Goal: Task Accomplishment & Management: Manage account settings

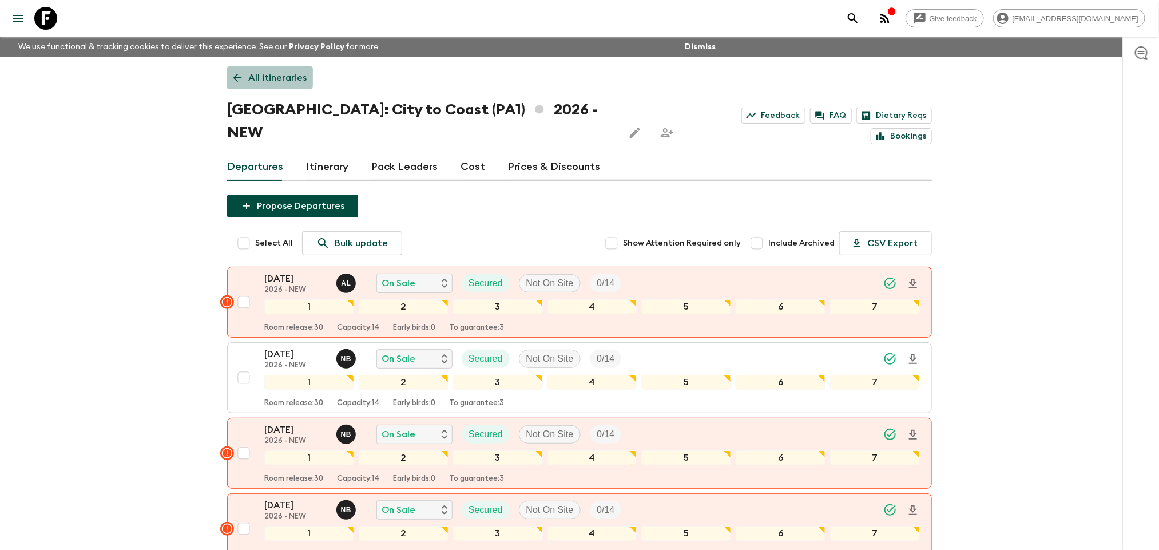
click at [244, 71] on link "All itineraries" at bounding box center [270, 77] width 86 height 23
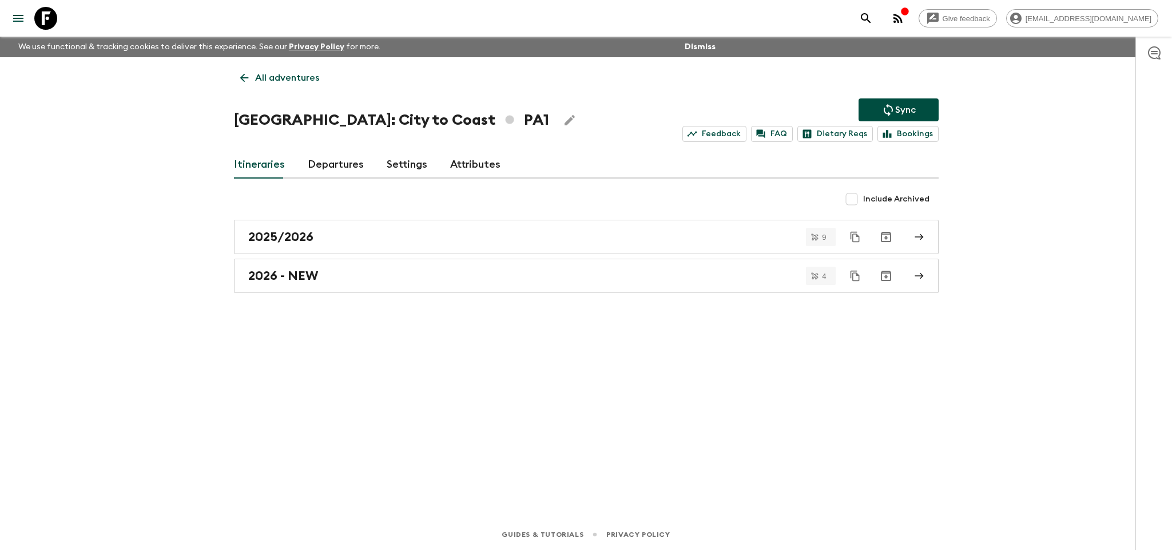
click at [249, 77] on icon at bounding box center [244, 78] width 13 height 13
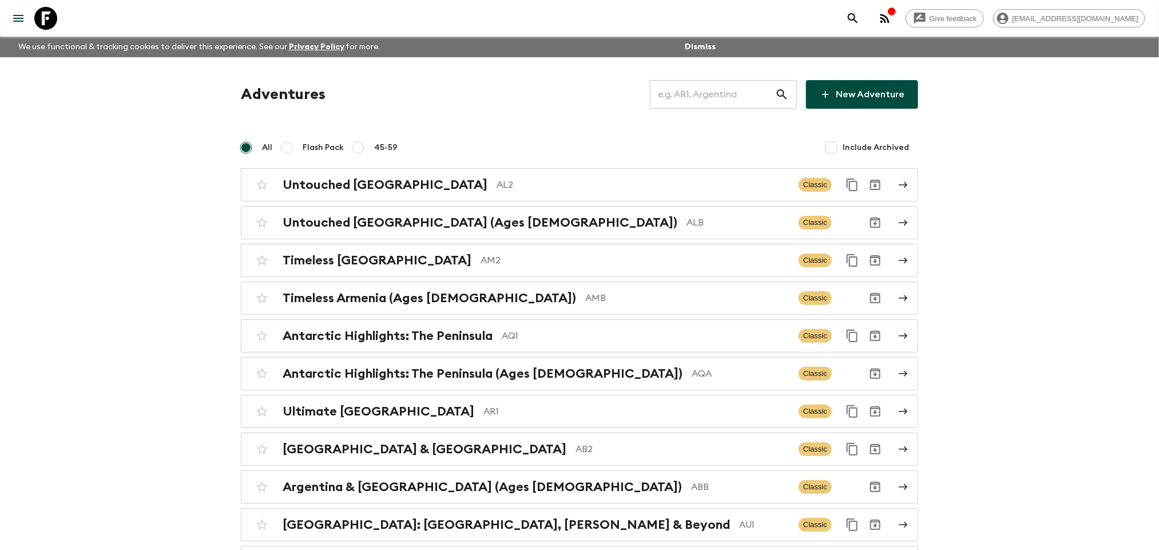
click at [691, 94] on input "text" at bounding box center [712, 94] width 125 height 32
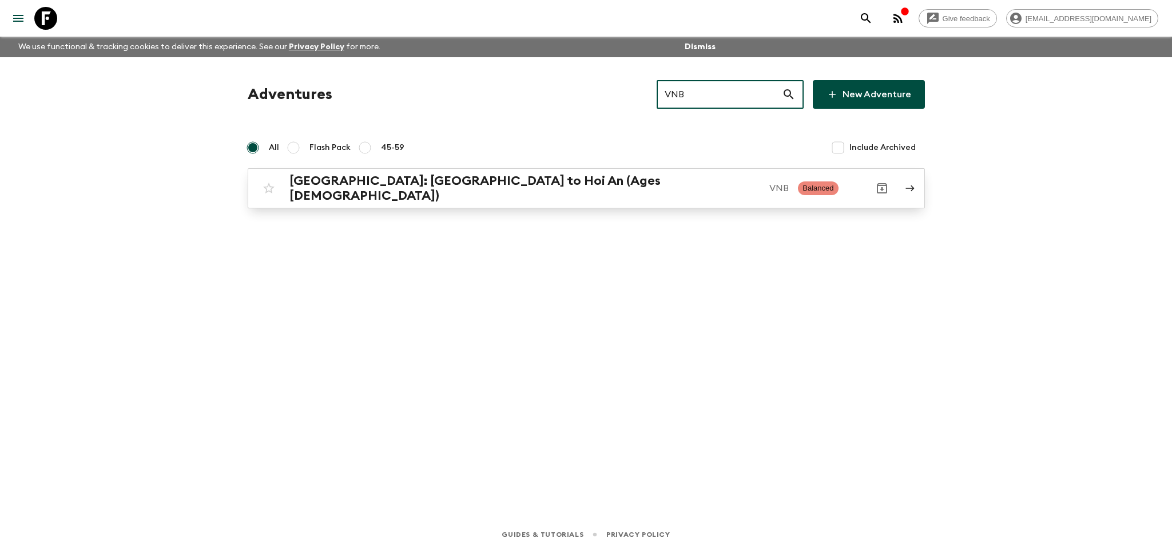
type input "VNB"
click at [770, 185] on p "VNB" at bounding box center [779, 188] width 19 height 14
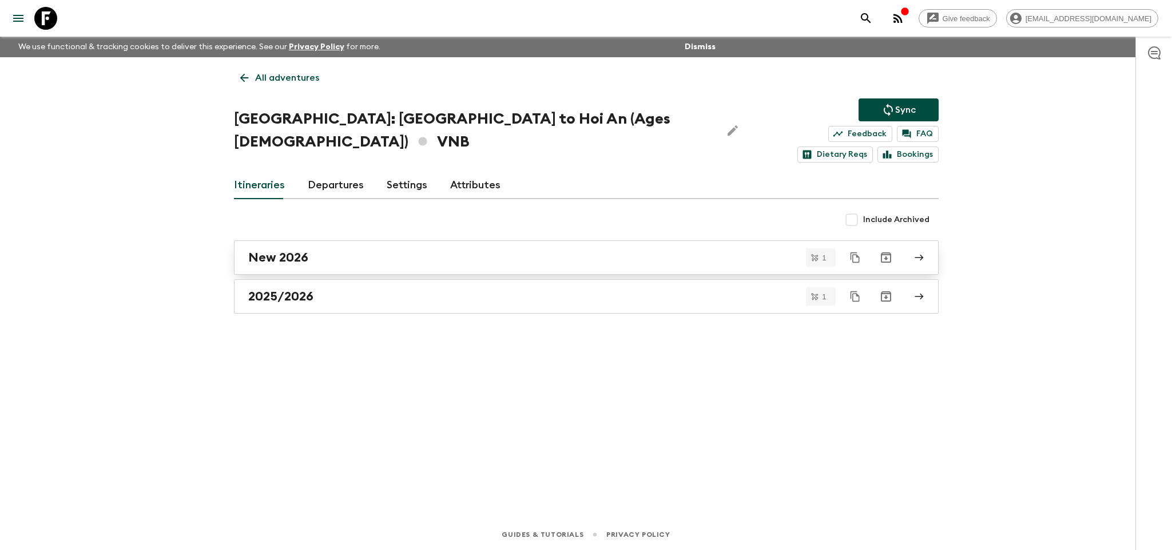
click at [384, 250] on div "New 2026" at bounding box center [575, 257] width 655 height 15
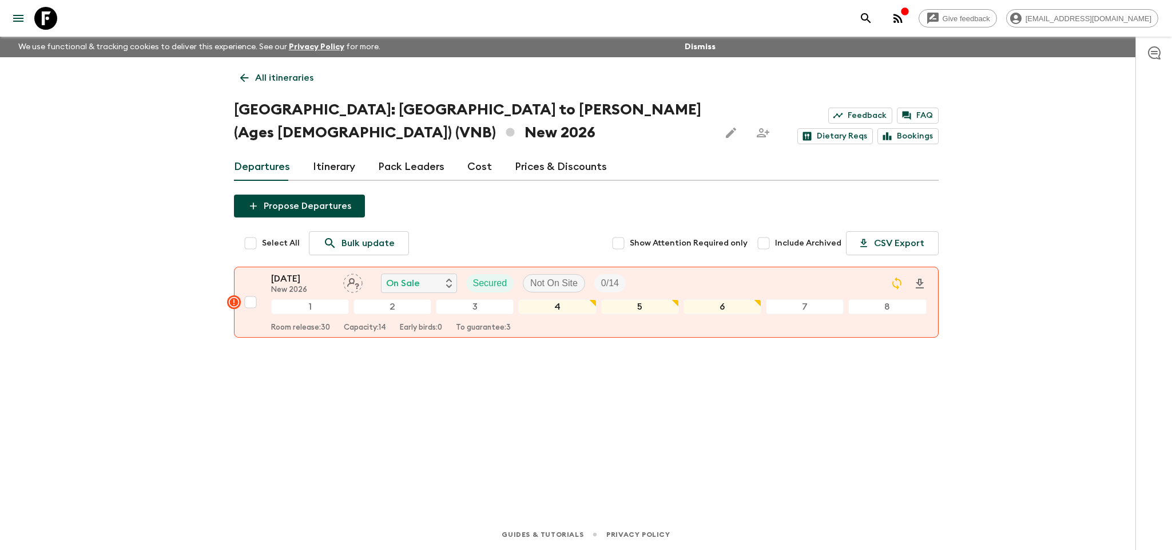
click at [520, 169] on link "Prices & Discounts" at bounding box center [561, 166] width 92 height 27
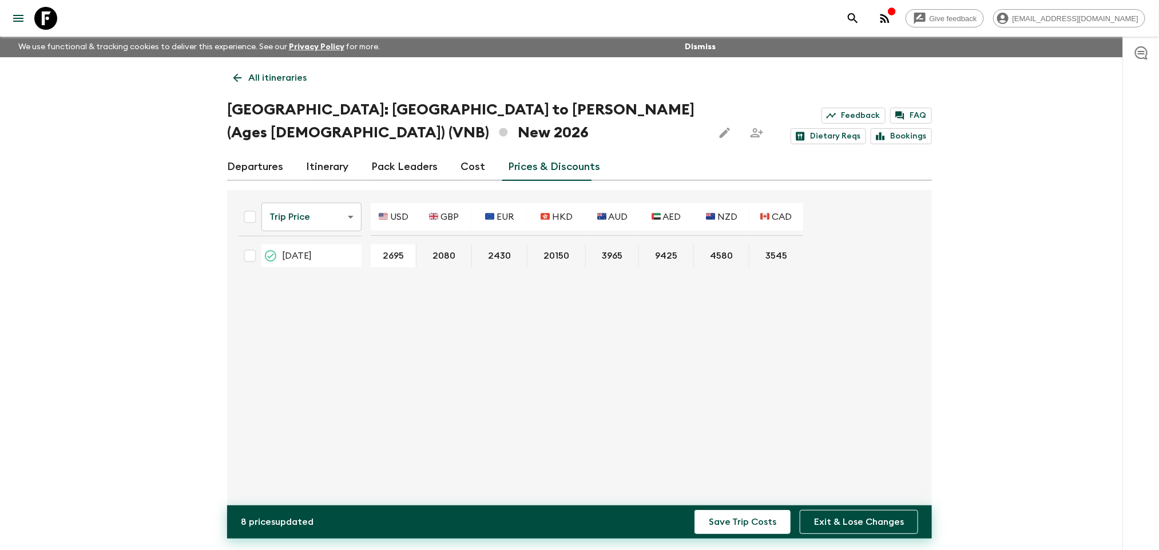
type input "2695"
click at [763, 517] on button "Save Trip Costs" at bounding box center [743, 522] width 96 height 24
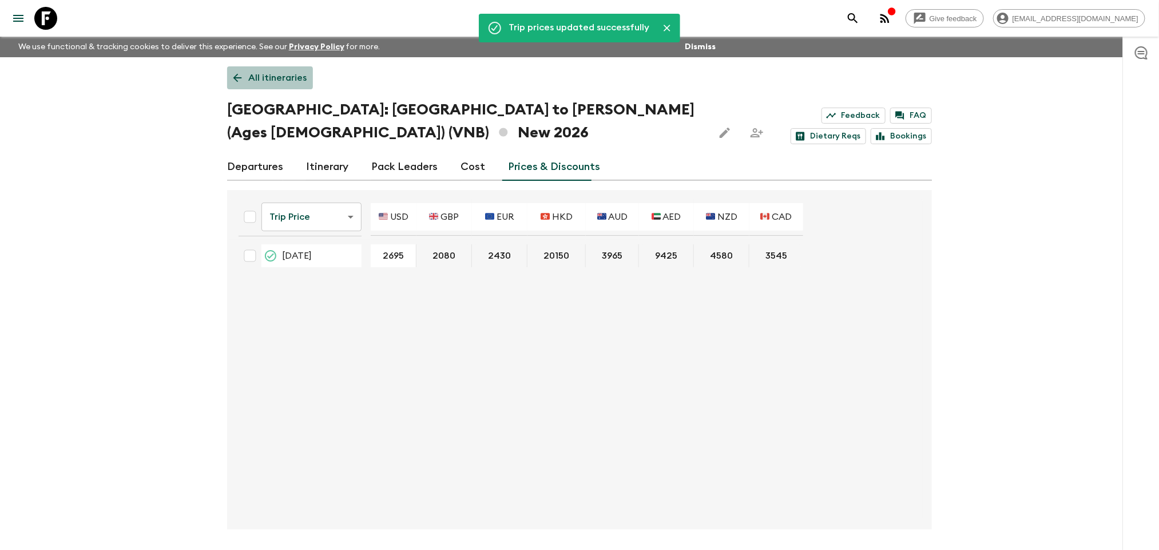
click at [233, 78] on icon at bounding box center [237, 78] width 13 height 13
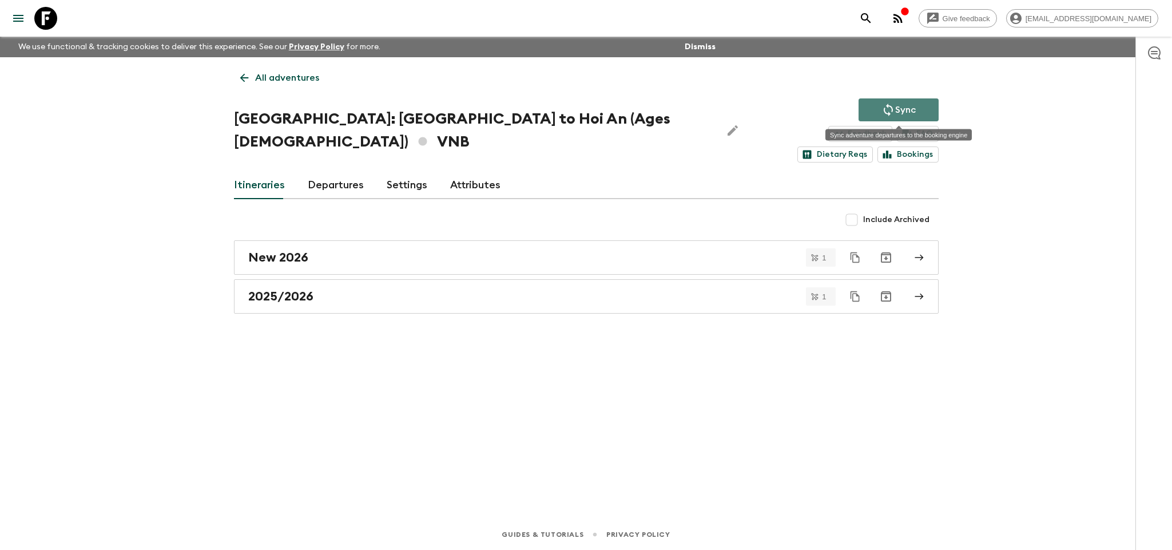
click at [910, 108] on p "Sync" at bounding box center [905, 110] width 21 height 14
click at [890, 110] on icon "Sync adventure departures to the booking engine" at bounding box center [889, 110] width 14 height 14
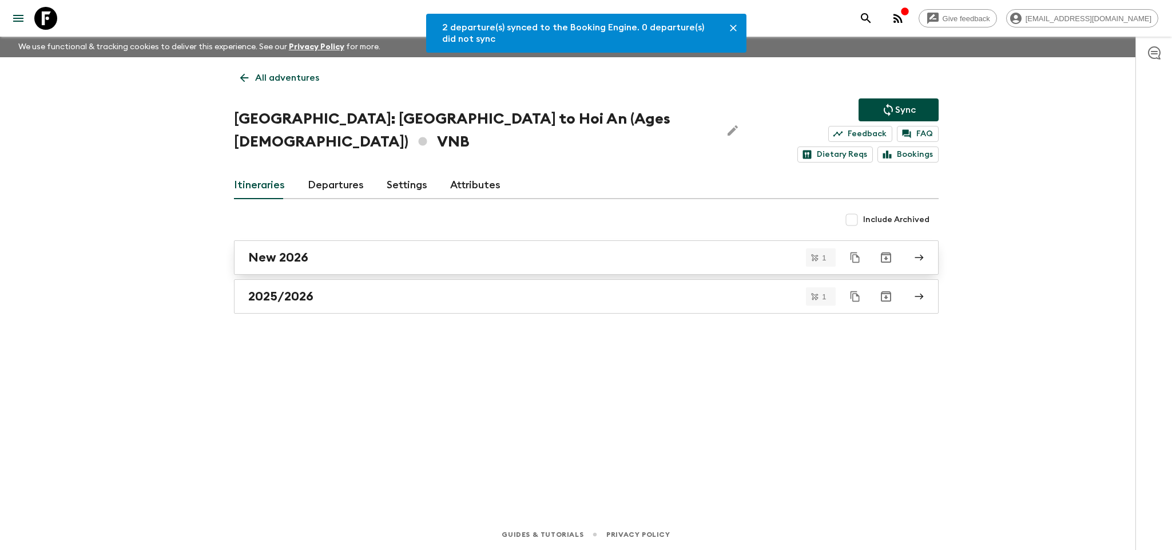
click at [711, 240] on link "New 2026" at bounding box center [586, 257] width 705 height 34
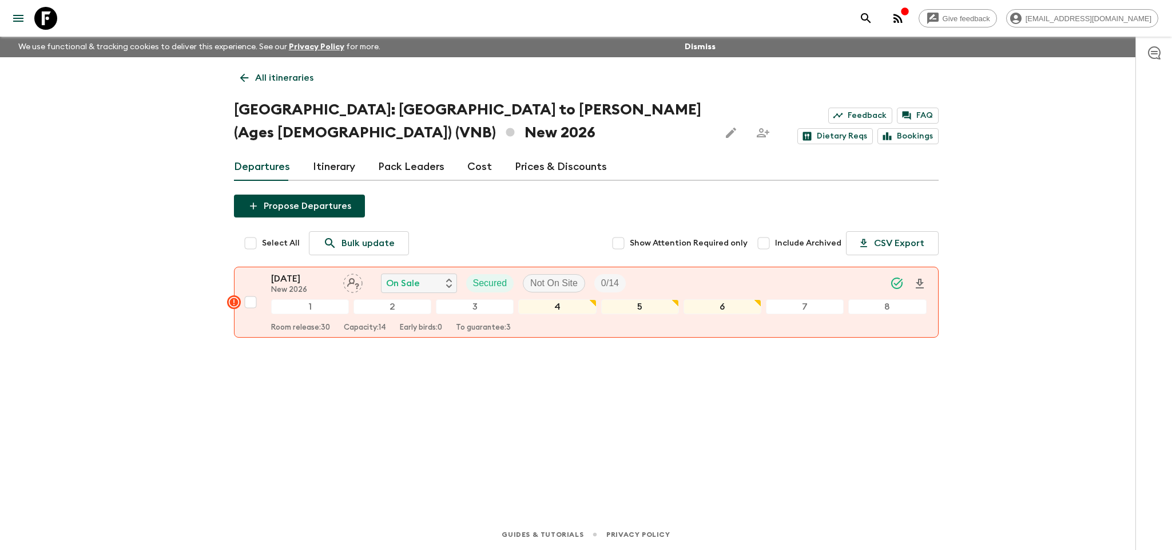
click at [570, 160] on link "Prices & Discounts" at bounding box center [561, 166] width 92 height 27
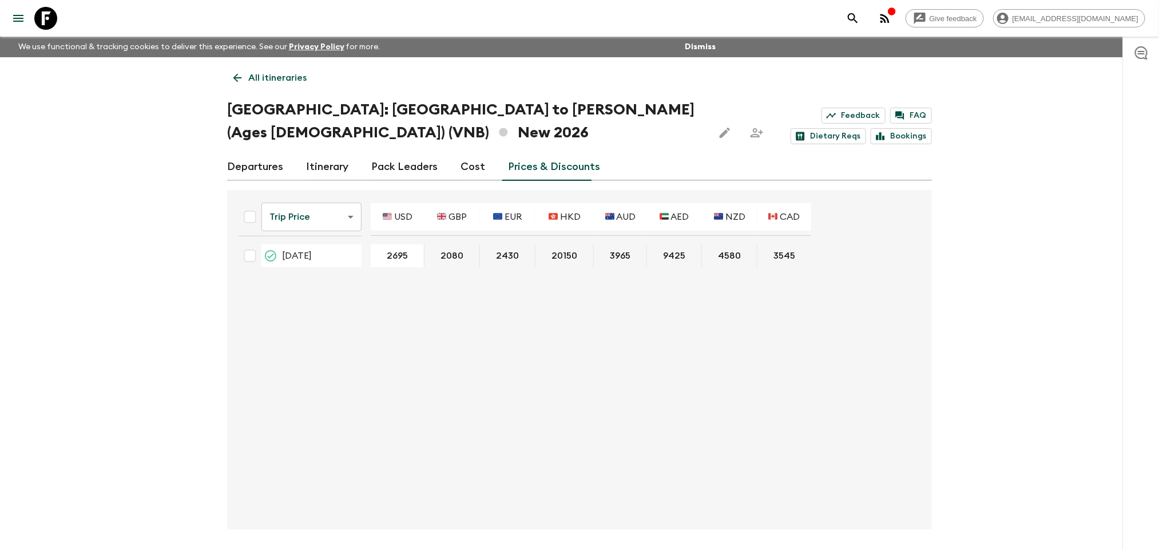
click at [471, 160] on link "Cost" at bounding box center [473, 166] width 25 height 27
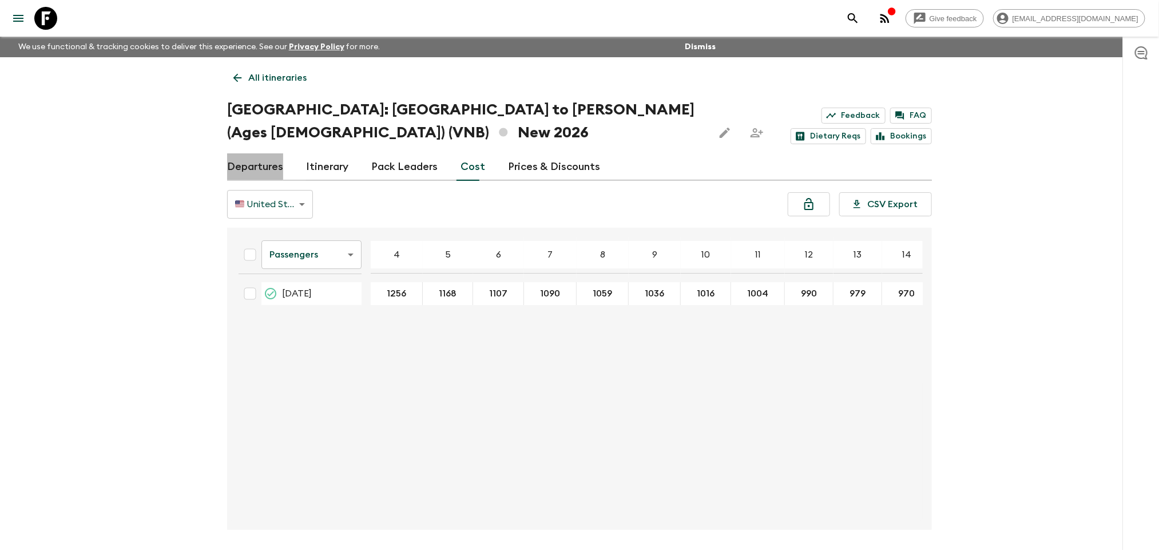
click at [253, 160] on link "Departures" at bounding box center [255, 166] width 56 height 27
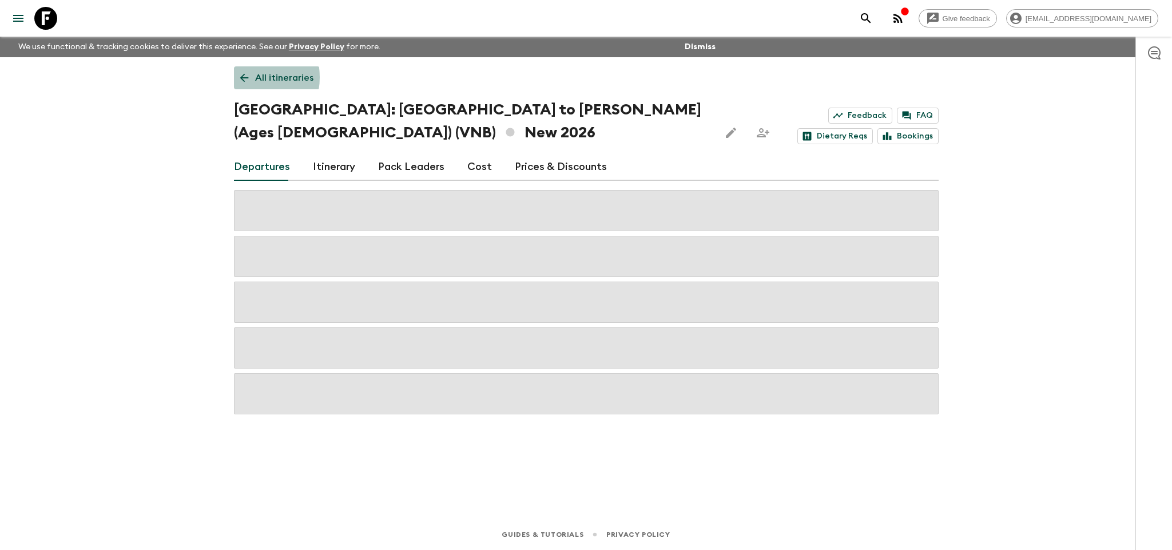
click at [247, 77] on icon at bounding box center [244, 78] width 13 height 13
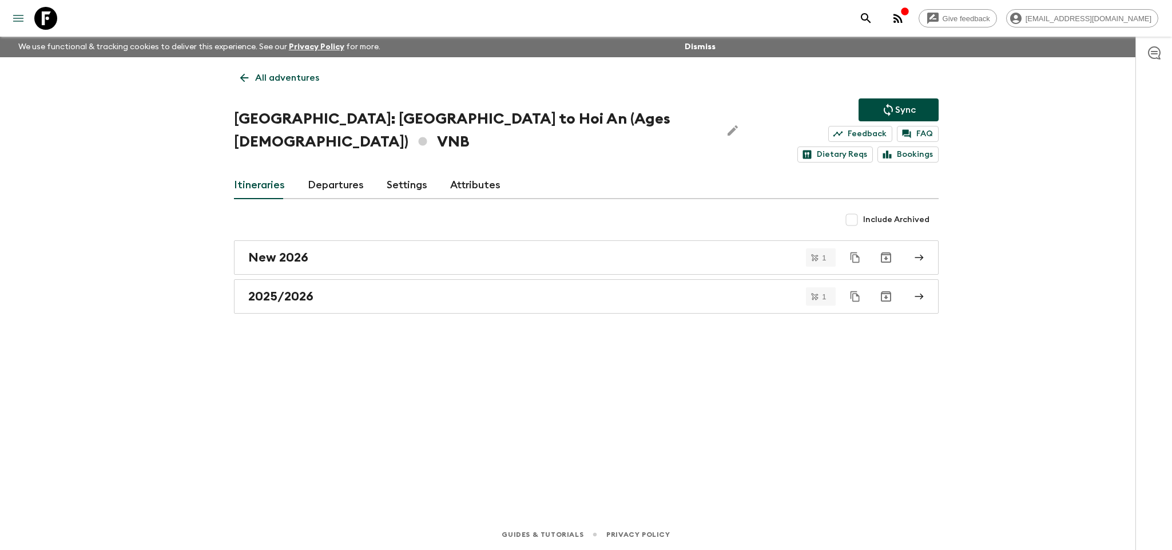
click at [19, 18] on icon "menu" at bounding box center [18, 18] width 10 height 7
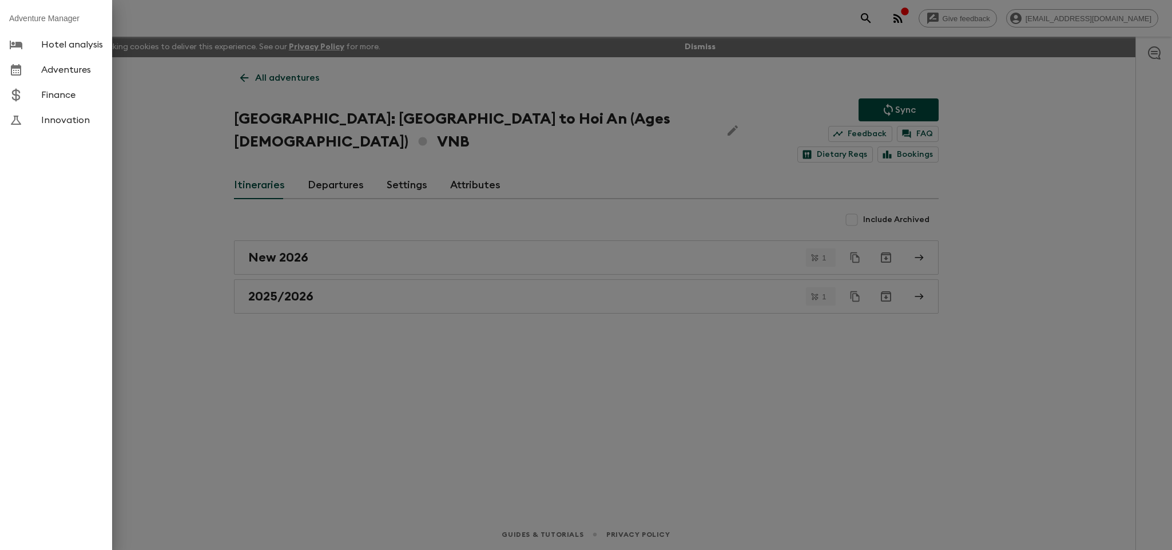
click at [209, 15] on div at bounding box center [586, 275] width 1172 height 550
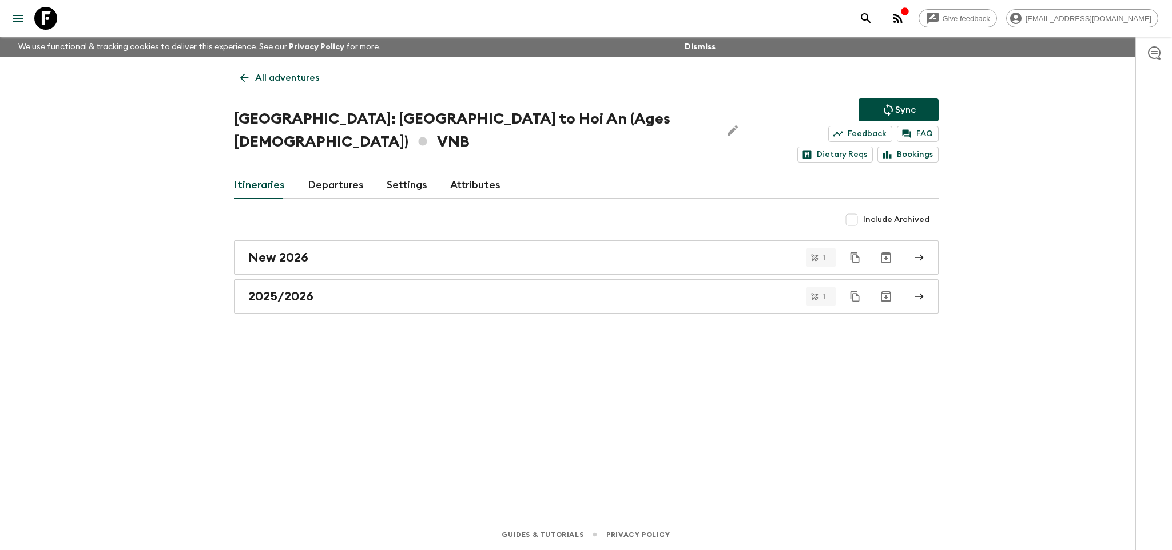
click at [239, 69] on link "All adventures" at bounding box center [280, 77] width 92 height 23
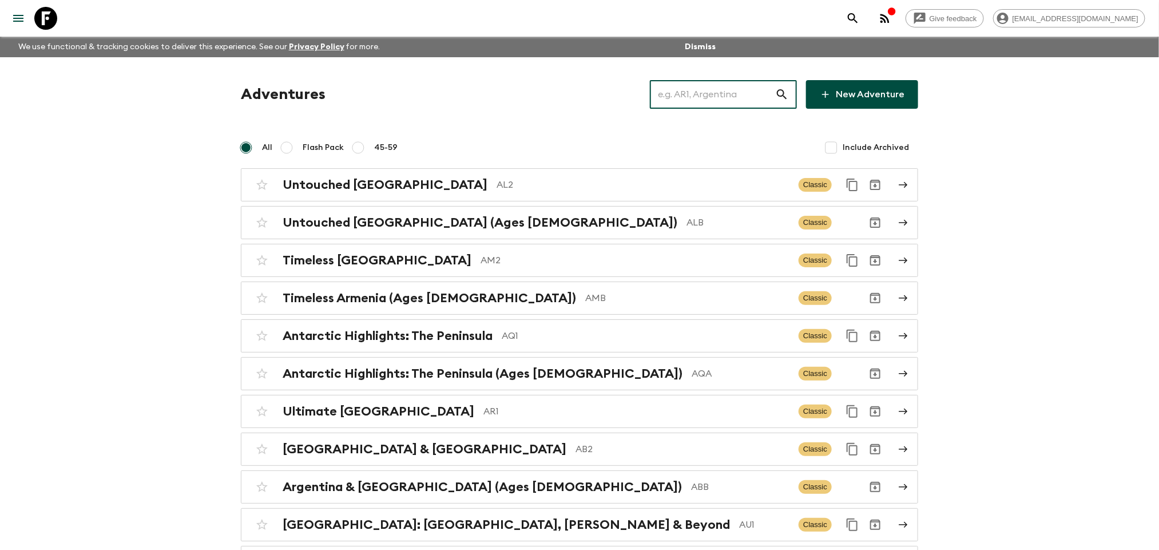
click at [738, 102] on input "text" at bounding box center [712, 94] width 125 height 32
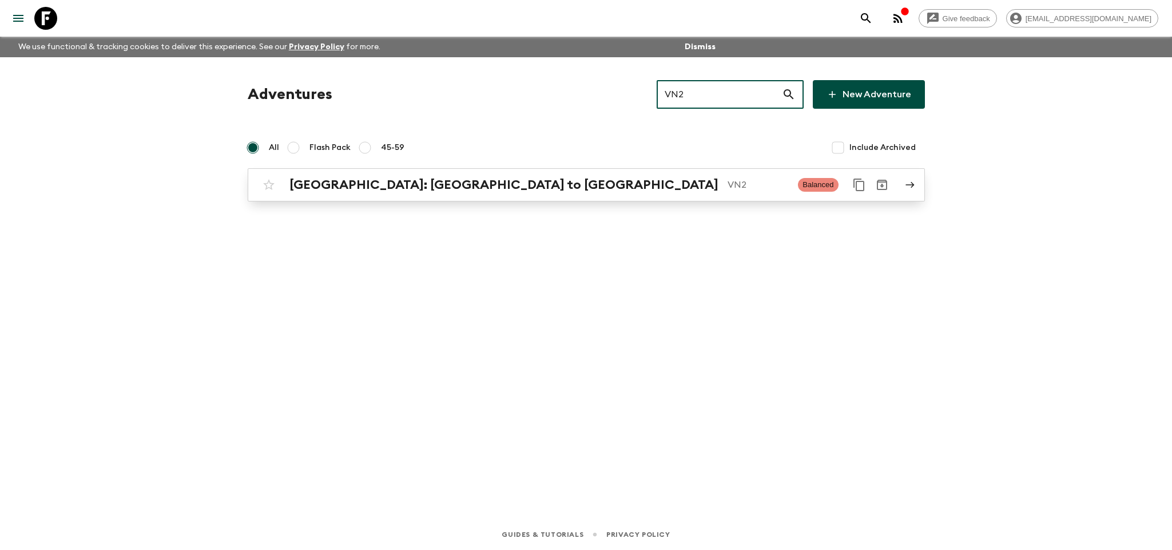
type input "VN2"
click at [740, 172] on link "[GEOGRAPHIC_DATA]: [GEOGRAPHIC_DATA] to Hoi An VN2 Balanced" at bounding box center [586, 184] width 677 height 33
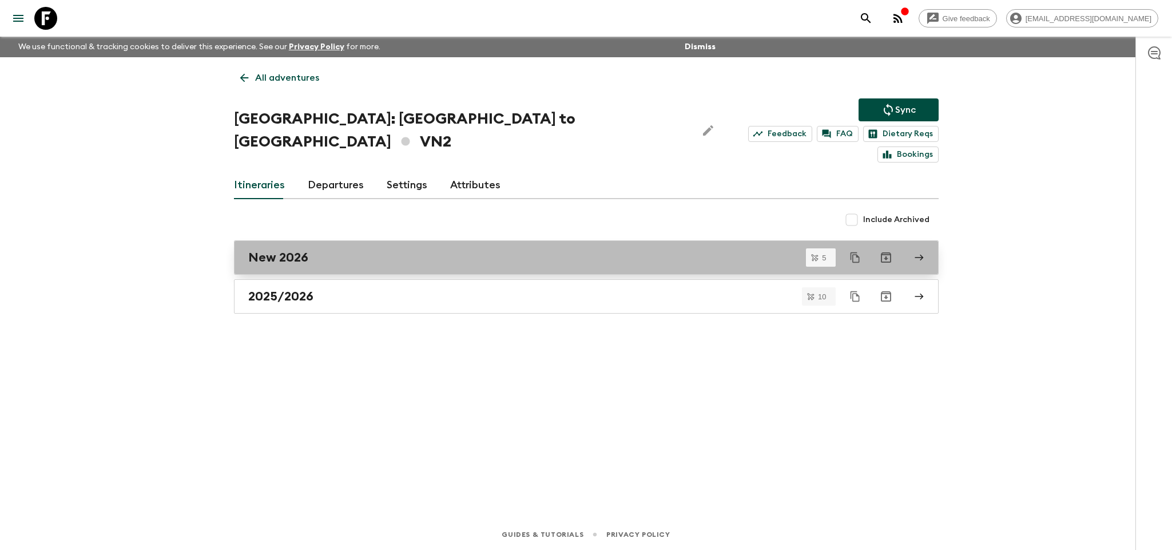
click at [926, 240] on link "New 2026" at bounding box center [586, 257] width 705 height 34
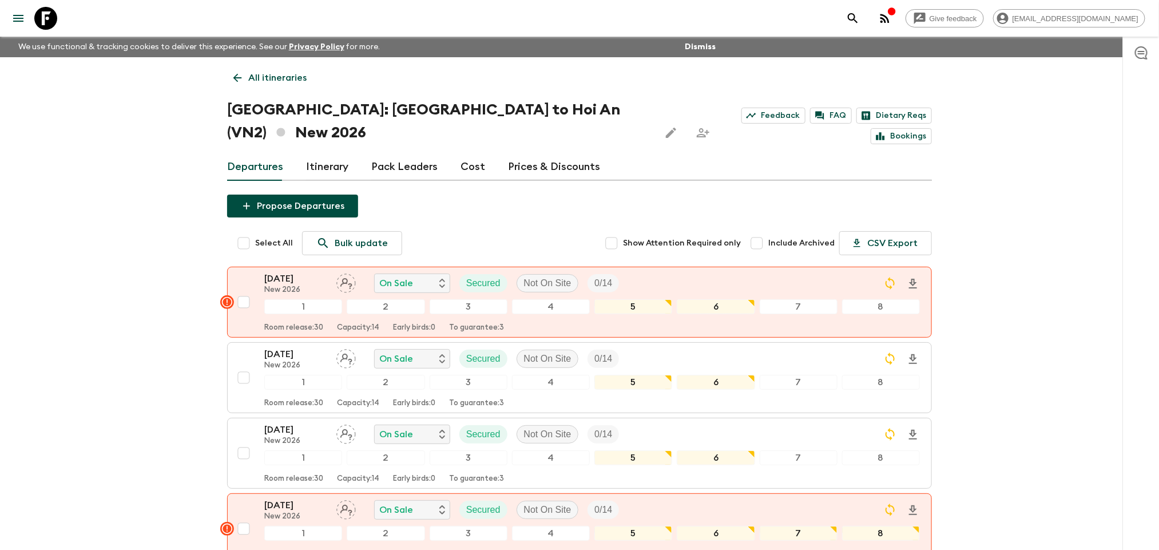
click at [575, 153] on link "Prices & Discounts" at bounding box center [554, 166] width 92 height 27
